Goal: Transaction & Acquisition: Subscribe to service/newsletter

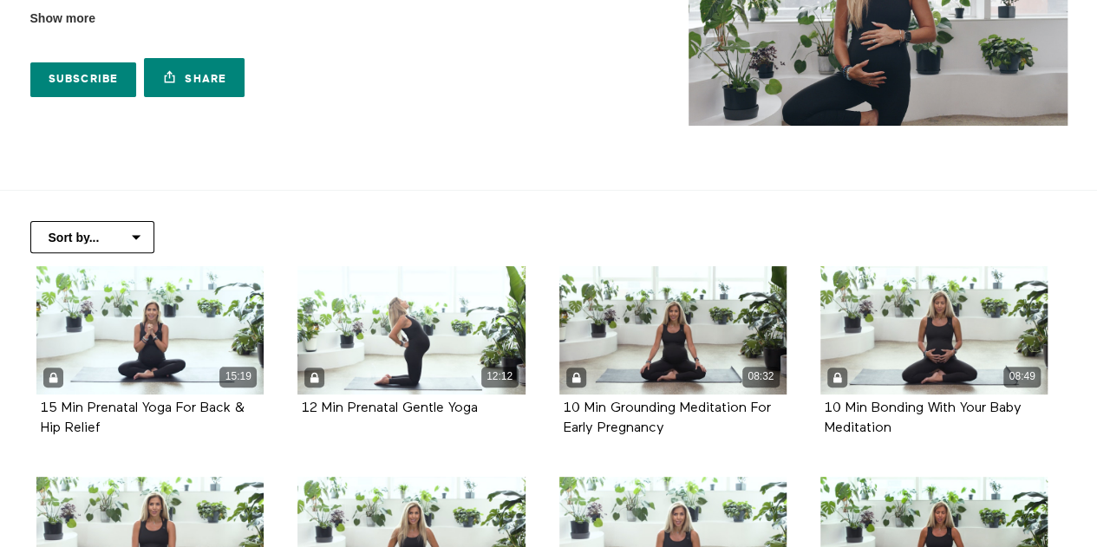
scroll to position [347, 0]
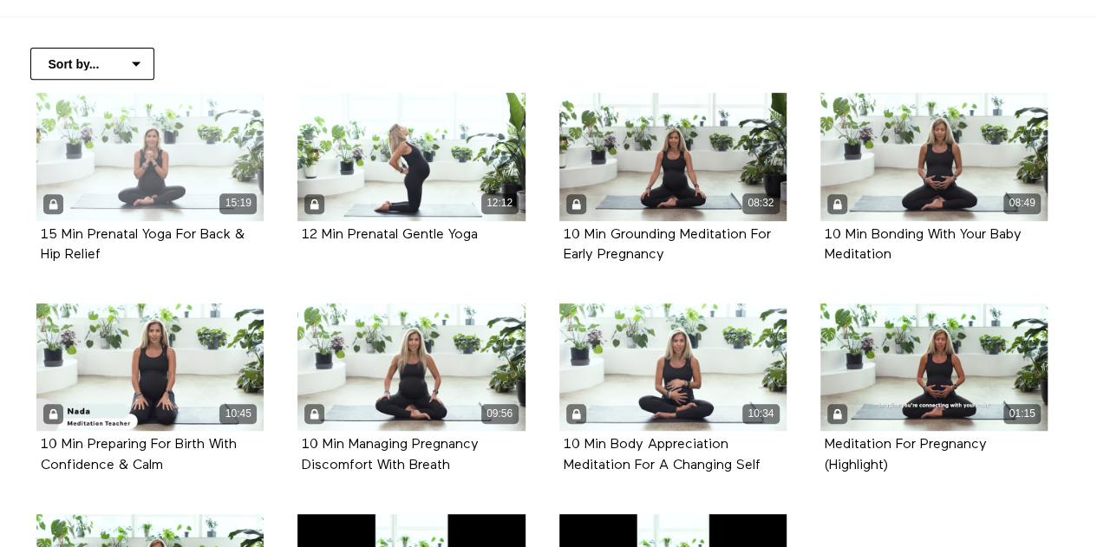
click at [140, 180] on div "15:19" at bounding box center [149, 157] width 227 height 128
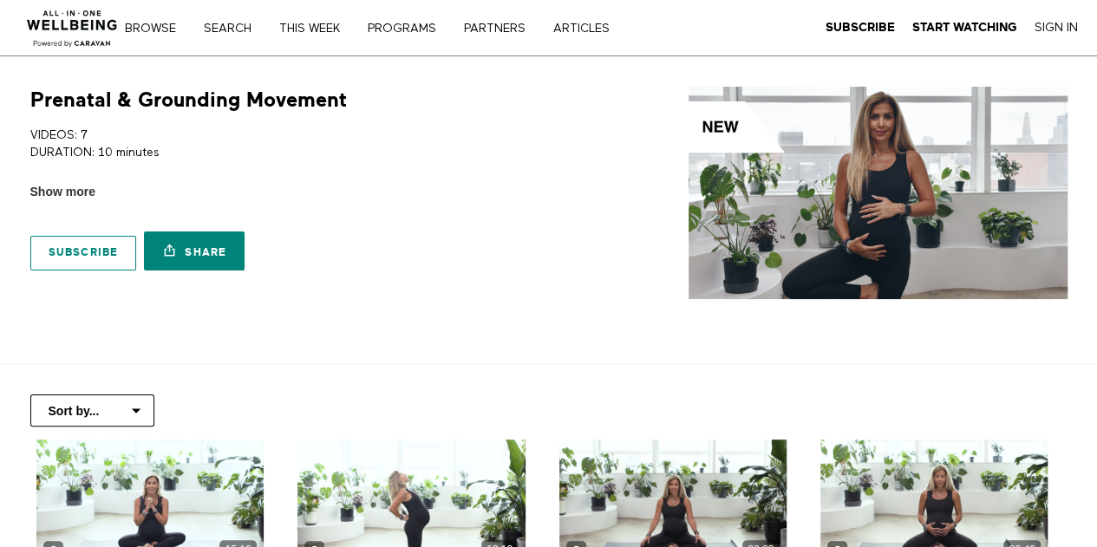
click at [110, 248] on link "Subscribe" at bounding box center [83, 253] width 107 height 35
